Goal: Information Seeking & Learning: Understand process/instructions

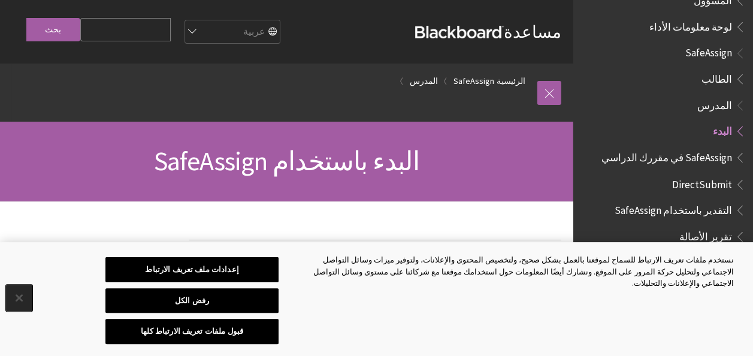
click at [10, 296] on button "إغلاق" at bounding box center [19, 298] width 26 height 26
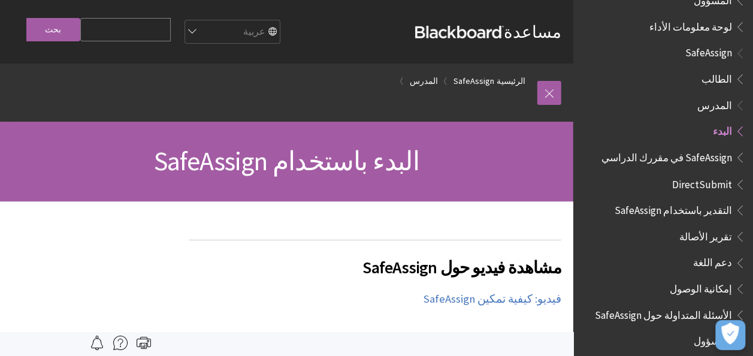
click at [191, 167] on span "البدء باستخدام SafeAssign" at bounding box center [286, 160] width 265 height 33
click at [688, 229] on span "تقرير الأصالة" at bounding box center [705, 234] width 53 height 16
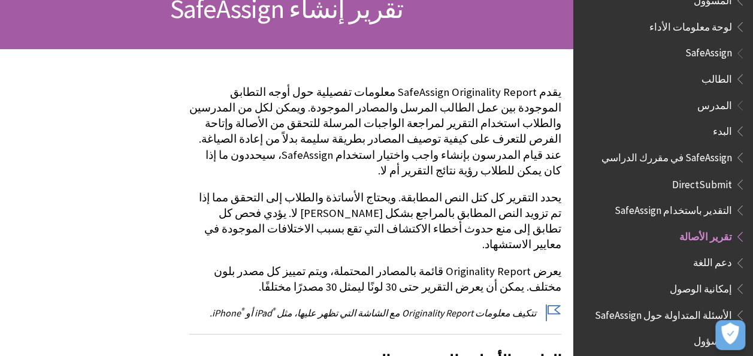
scroll to position [189, 0]
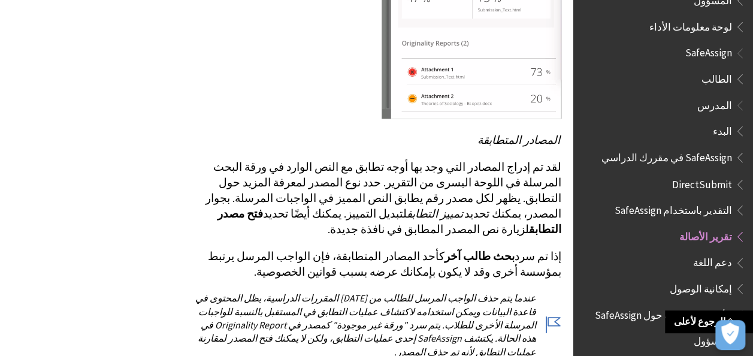
scroll to position [2797, 0]
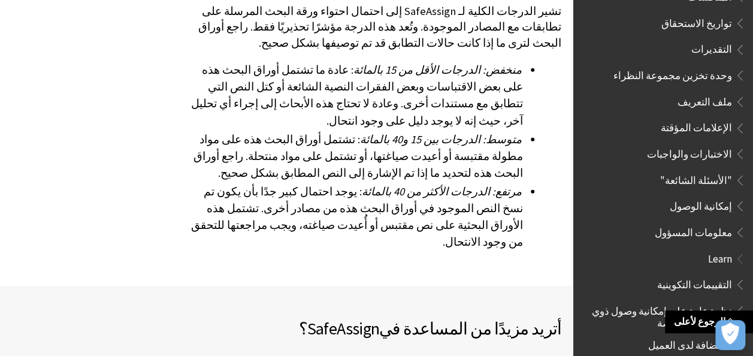
scroll to position [518, 0]
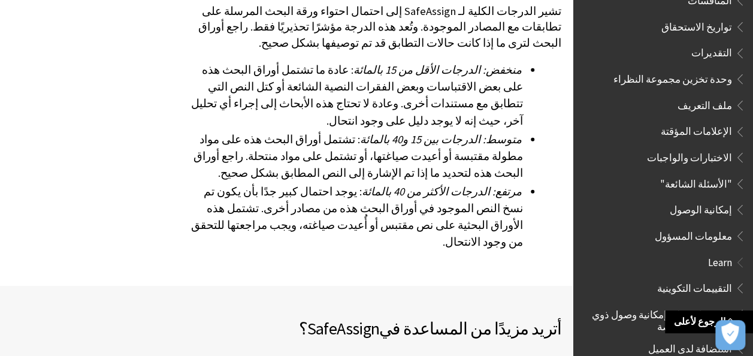
click at [737, 151] on span "Book outline for Blackboard App Help" at bounding box center [738, 154] width 13 height 15
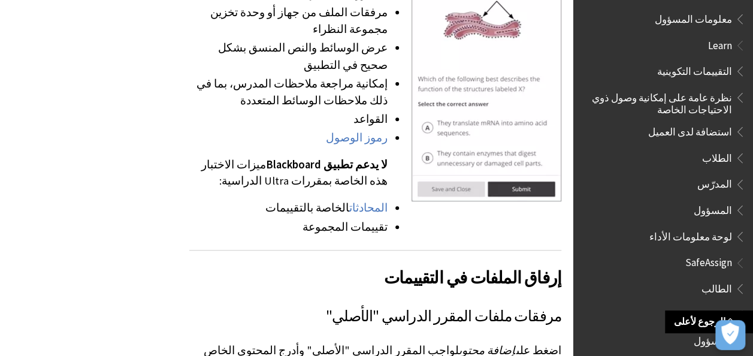
scroll to position [2456, 0]
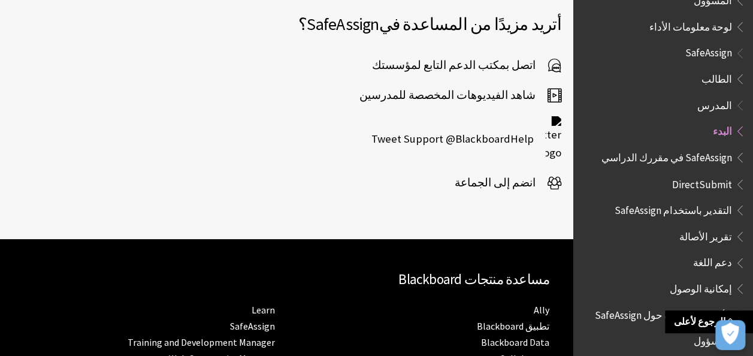
scroll to position [2046, 0]
